Goal: Task Accomplishment & Management: Use online tool/utility

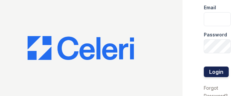
type input "ryan.pm@cafmanagement.com"
click at [204, 68] on button "Login" at bounding box center [216, 72] width 25 height 11
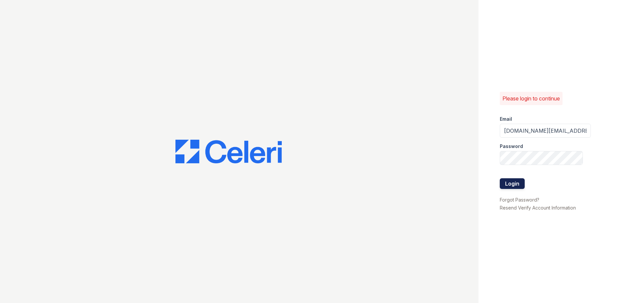
click at [506, 183] on button "Login" at bounding box center [512, 183] width 25 height 11
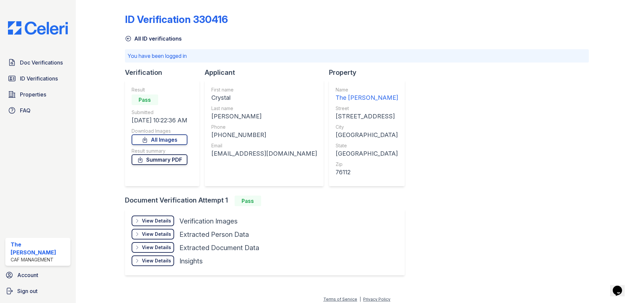
click at [171, 96] on link "Summary PDF" at bounding box center [160, 159] width 56 height 11
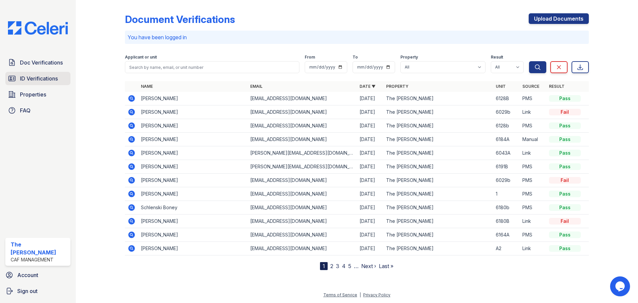
click at [50, 77] on span "ID Verifications" at bounding box center [39, 78] width 38 height 8
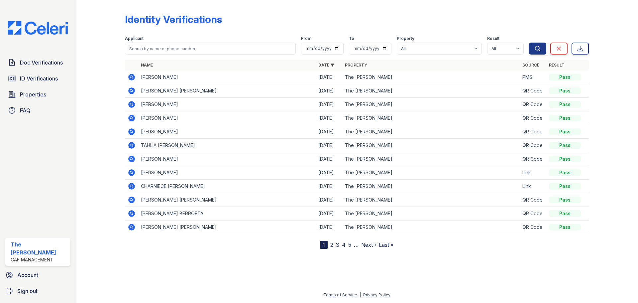
click at [369, 244] on link "Next ›" at bounding box center [368, 244] width 15 height 7
click at [369, 244] on link "6" at bounding box center [369, 244] width 3 height 7
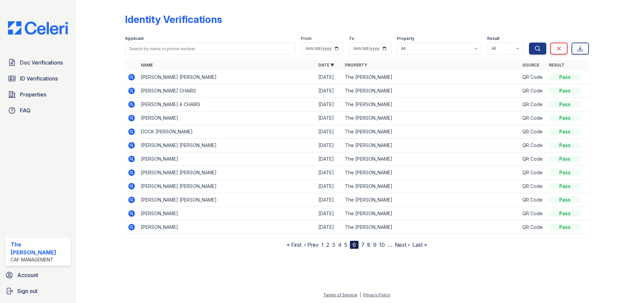
click at [396, 245] on link "Next ›" at bounding box center [402, 244] width 15 height 7
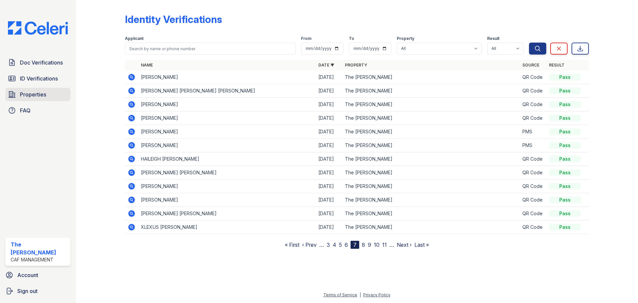
click at [40, 95] on span "Properties" at bounding box center [33, 94] width 26 height 8
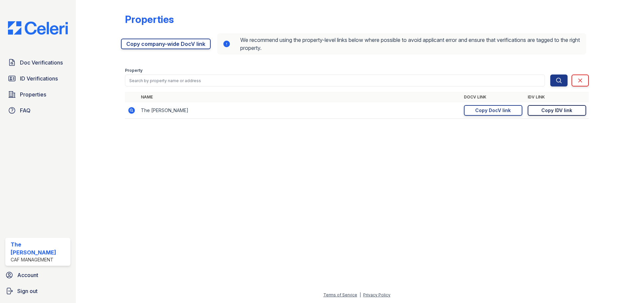
click at [541, 109] on link "Copy IDV link Copy link" at bounding box center [557, 110] width 58 height 11
click at [51, 79] on span "ID Verifications" at bounding box center [39, 78] width 38 height 8
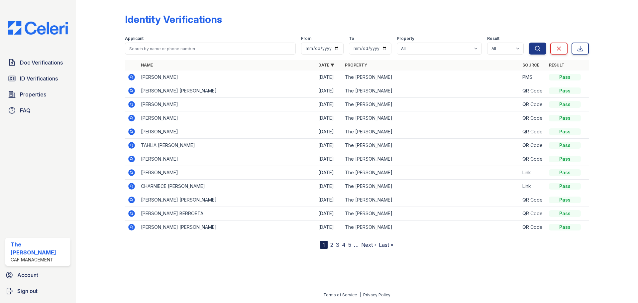
click at [332, 245] on link "2" at bounding box center [331, 244] width 3 height 7
click at [351, 244] on link "3" at bounding box center [351, 244] width 3 height 7
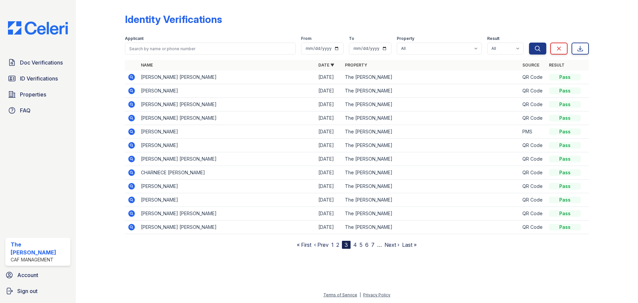
click at [355, 244] on link "4" at bounding box center [355, 244] width 4 height 7
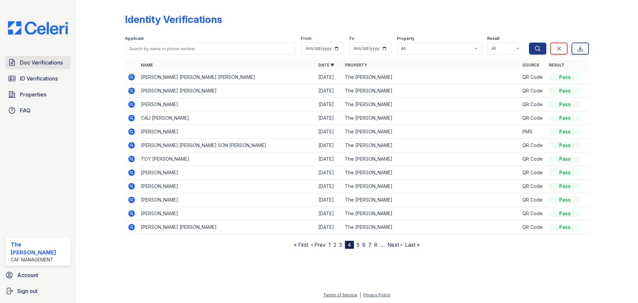
click at [38, 64] on span "Doc Verifications" at bounding box center [41, 62] width 43 height 8
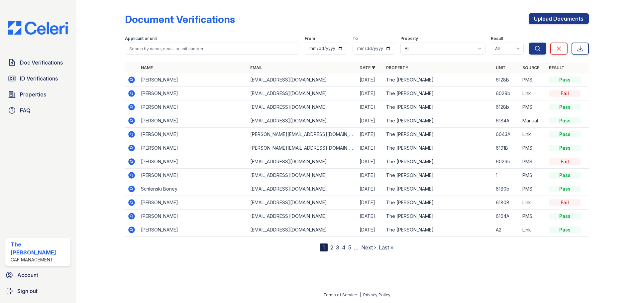
click at [130, 135] on icon at bounding box center [131, 134] width 7 height 7
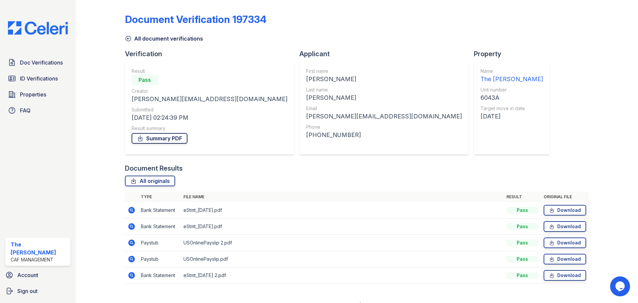
click at [161, 140] on link "Summary PDF" at bounding box center [160, 138] width 56 height 11
click at [474, 56] on div "Property" at bounding box center [514, 53] width 81 height 9
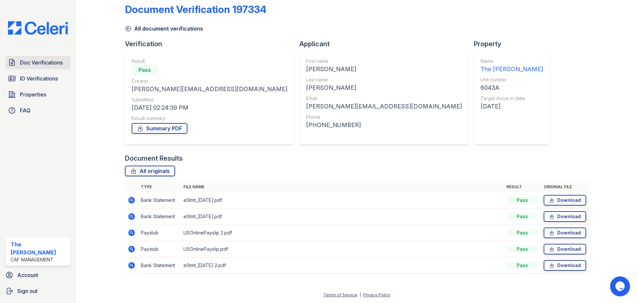
click at [25, 61] on span "Doc Verifications" at bounding box center [41, 62] width 43 height 8
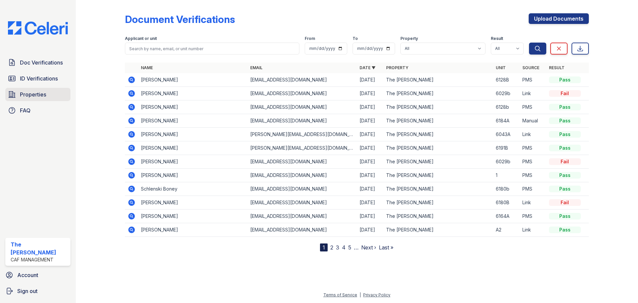
click at [39, 93] on span "Properties" at bounding box center [33, 94] width 26 height 8
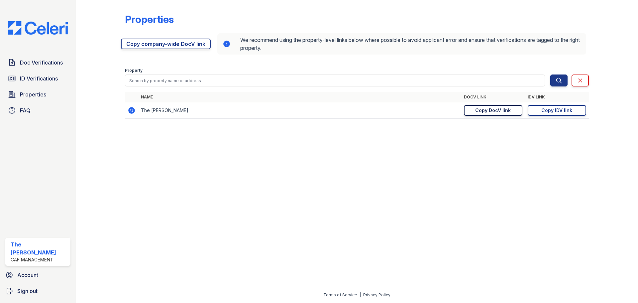
click at [499, 111] on div "Copy DocV link" at bounding box center [493, 110] width 36 height 7
click at [52, 78] on span "ID Verifications" at bounding box center [39, 78] width 38 height 8
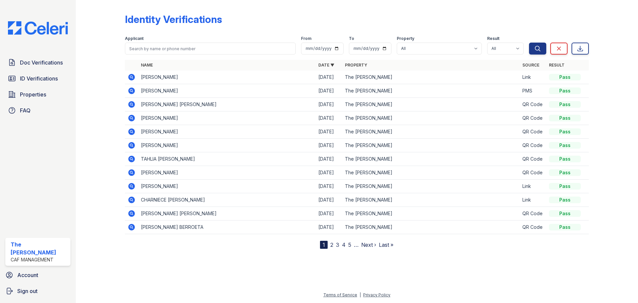
click at [334, 243] on nav "1 2 3 4 5 … Next › Last »" at bounding box center [356, 245] width 73 height 8
click at [332, 244] on link "2" at bounding box center [331, 244] width 3 height 7
click at [354, 245] on link "3" at bounding box center [351, 244] width 3 height 7
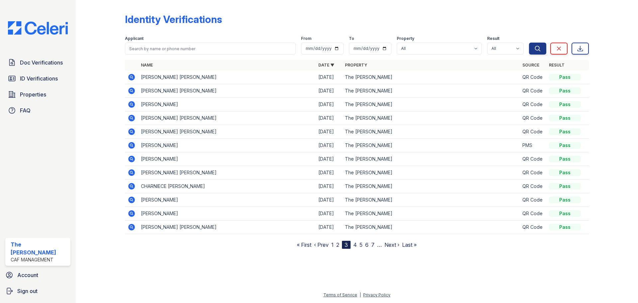
click at [134, 145] on icon at bounding box center [131, 145] width 7 height 7
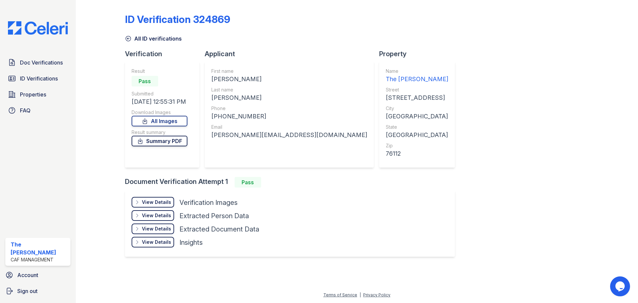
click at [168, 142] on link "Summary PDF" at bounding box center [160, 141] width 56 height 11
click at [35, 76] on span "ID Verifications" at bounding box center [39, 78] width 38 height 8
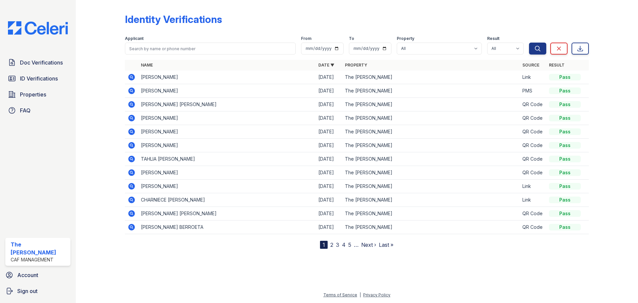
click at [330, 244] on link "2" at bounding box center [331, 244] width 3 height 7
click at [354, 243] on link "3" at bounding box center [351, 244] width 3 height 7
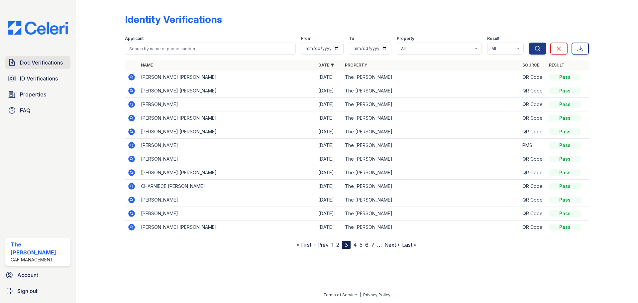
click at [49, 61] on span "Doc Verifications" at bounding box center [41, 62] width 43 height 8
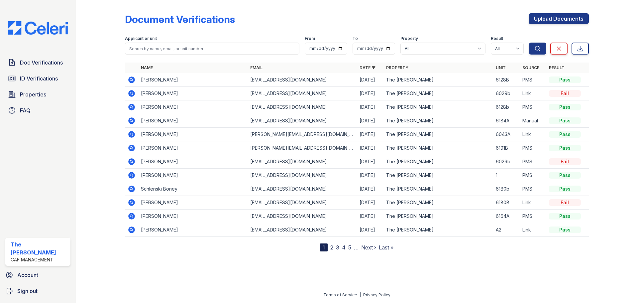
click at [132, 149] on icon at bounding box center [131, 148] width 7 height 7
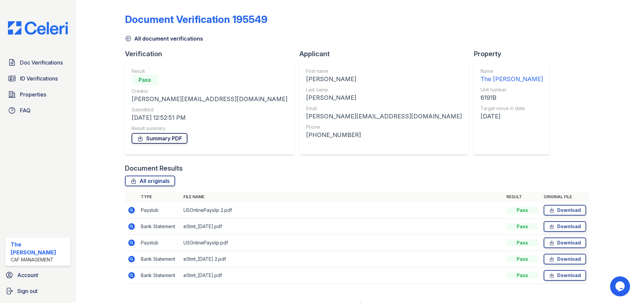
click at [176, 142] on link "Summary PDF" at bounding box center [160, 138] width 56 height 11
